Goal: Transaction & Acquisition: Purchase product/service

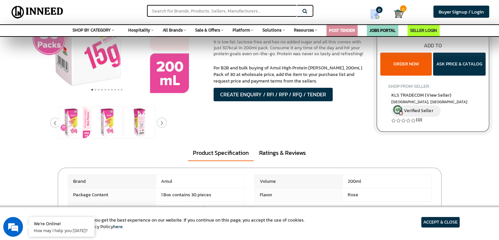
scroll to position [125, 0]
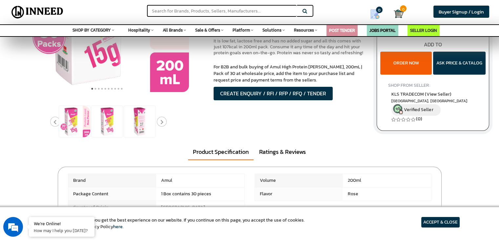
click at [160, 123] on icon "Next" at bounding box center [161, 121] width 3 height 5
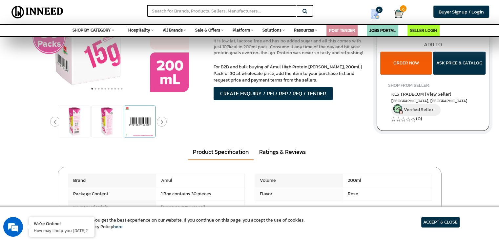
click at [146, 126] on img at bounding box center [139, 121] width 31 height 31
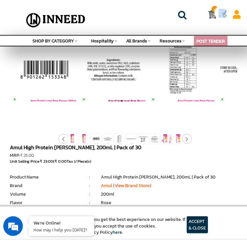
scroll to position [0, 0]
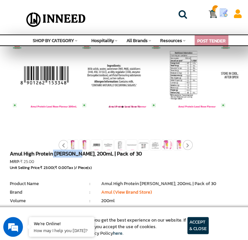
drag, startPoint x: 157, startPoint y: 62, endPoint x: 133, endPoint y: 61, distance: 24.0
click at [132, 151] on h1 "Amul High Protein [PERSON_NAME], 200mL | Pack of 30" at bounding box center [124, 155] width 229 height 8
click at [159, 151] on div "Amul High Protein [PERSON_NAME], 200mL | Pack of 30 MRP: ₹ 25.00 Unit Selling P…" at bounding box center [124, 231] width 239 height 160
drag, startPoint x: 157, startPoint y: 63, endPoint x: 125, endPoint y: 63, distance: 31.8
click at [125, 151] on h1 "Amul High Protein [PERSON_NAME], 200mL | Pack of 30" at bounding box center [124, 155] width 229 height 8
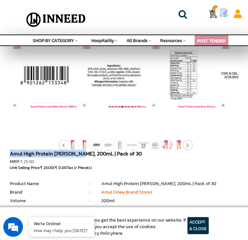
drag, startPoint x: 158, startPoint y: 64, endPoint x: 86, endPoint y: 62, distance: 71.6
click at [86, 151] on div "Amul High Protein [PERSON_NAME], 200mL | Pack of 30 MRP: ₹ 25.00 Unit Selling P…" at bounding box center [124, 231] width 239 height 160
copy h1 "Amul High Protein [PERSON_NAME]"
click at [186, 148] on icon "Next" at bounding box center [187, 145] width 3 height 5
